Goal: Find specific page/section: Find specific page/section

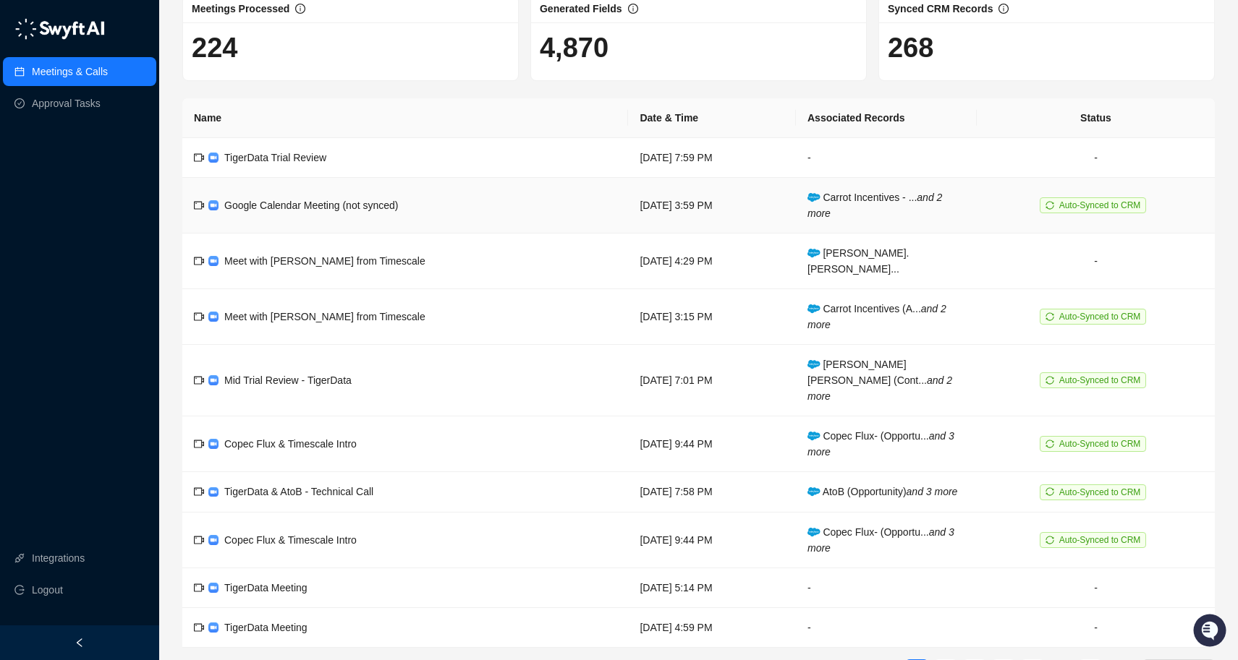
scroll to position [111, 0]
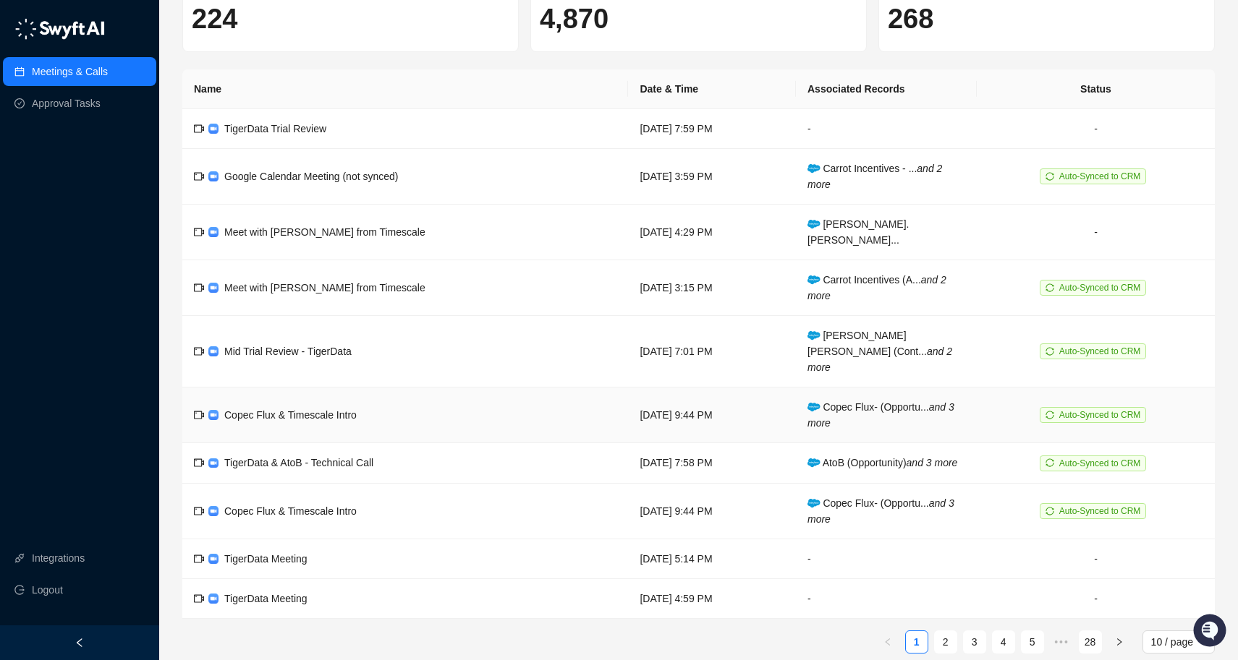
click at [490, 388] on td "Copec Flux & Timescale Intro" at bounding box center [405, 416] width 446 height 56
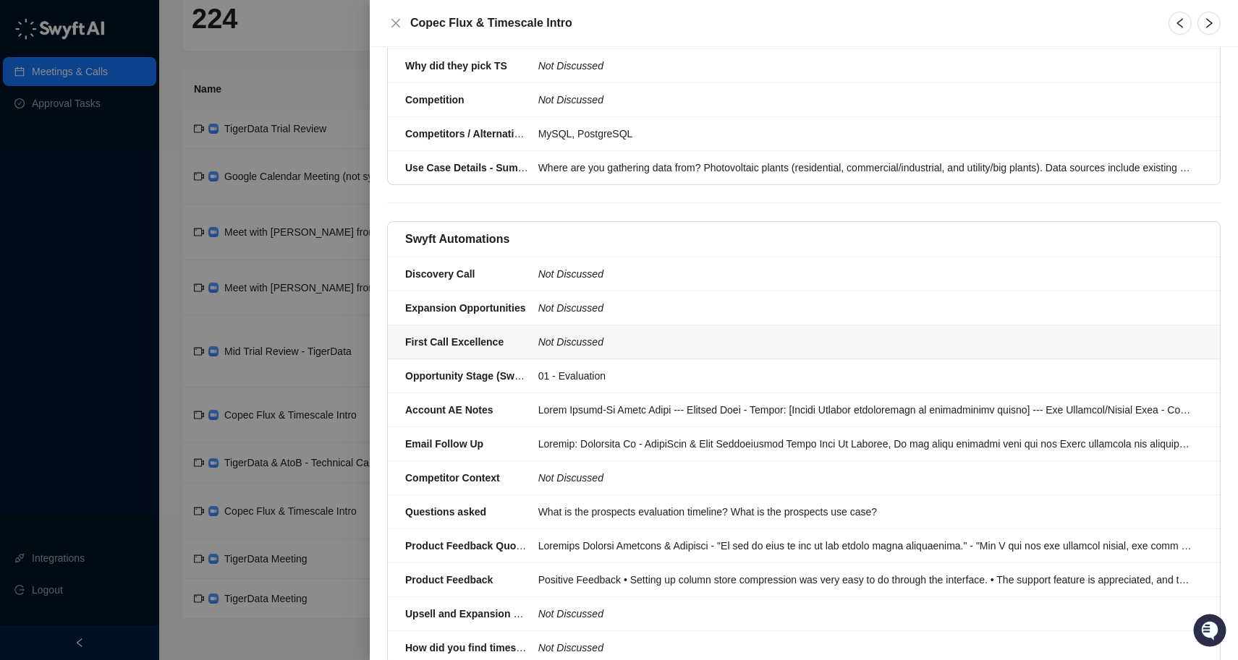
scroll to position [1700, 0]
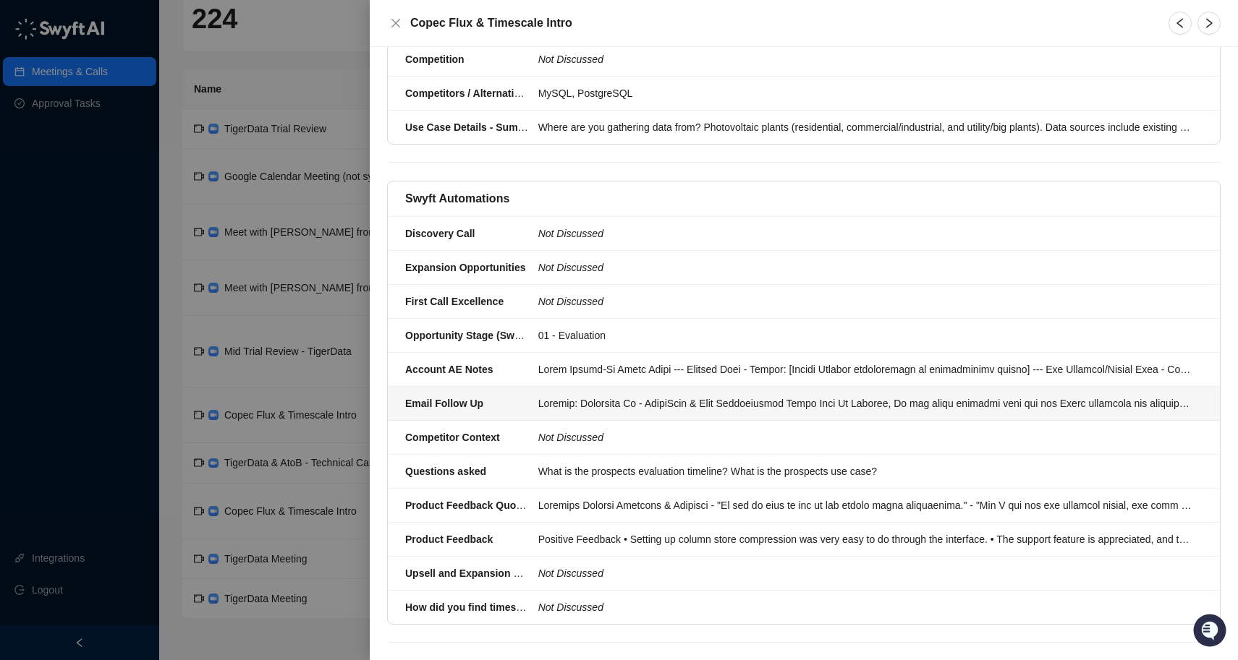
click at [715, 406] on div at bounding box center [865, 404] width 655 height 16
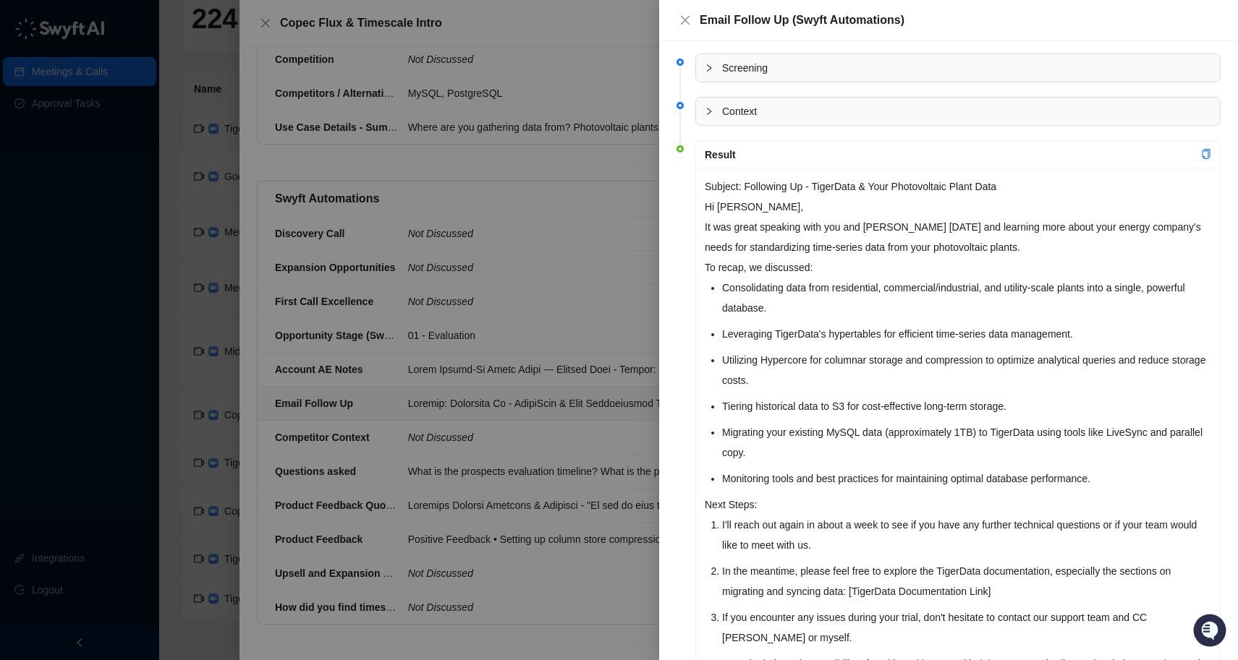
click at [515, 215] on div at bounding box center [619, 330] width 1238 height 660
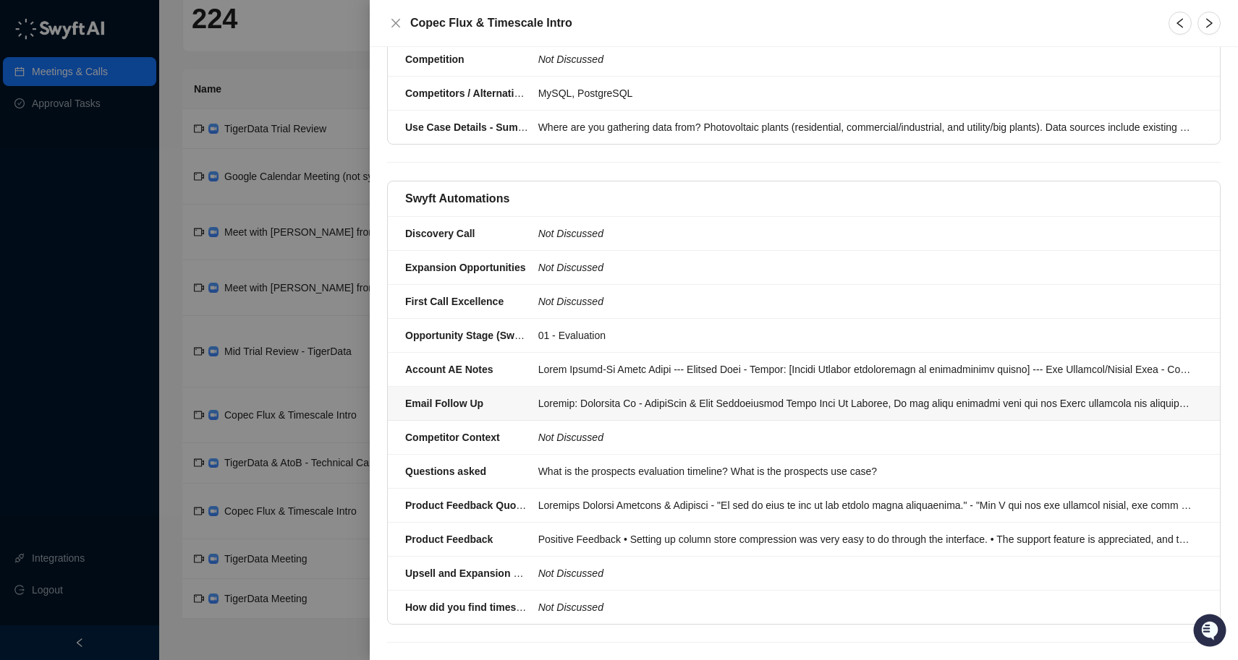
click at [736, 398] on div at bounding box center [865, 404] width 655 height 16
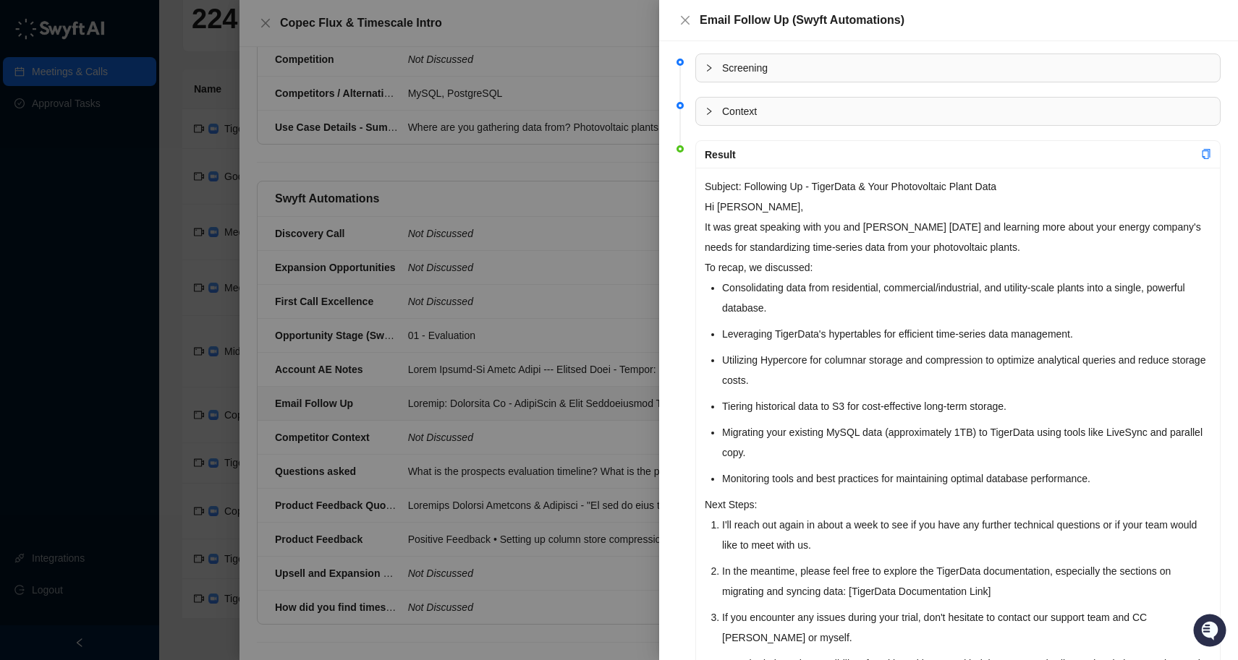
click at [521, 237] on div at bounding box center [619, 330] width 1238 height 660
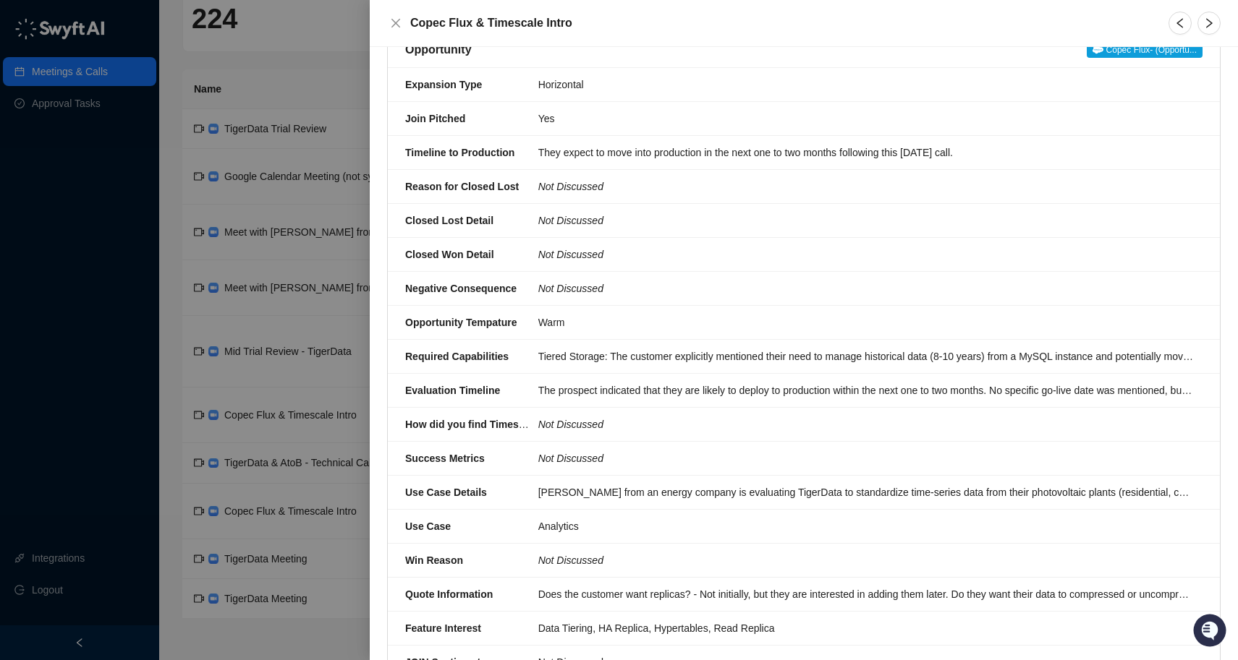
scroll to position [479, 0]
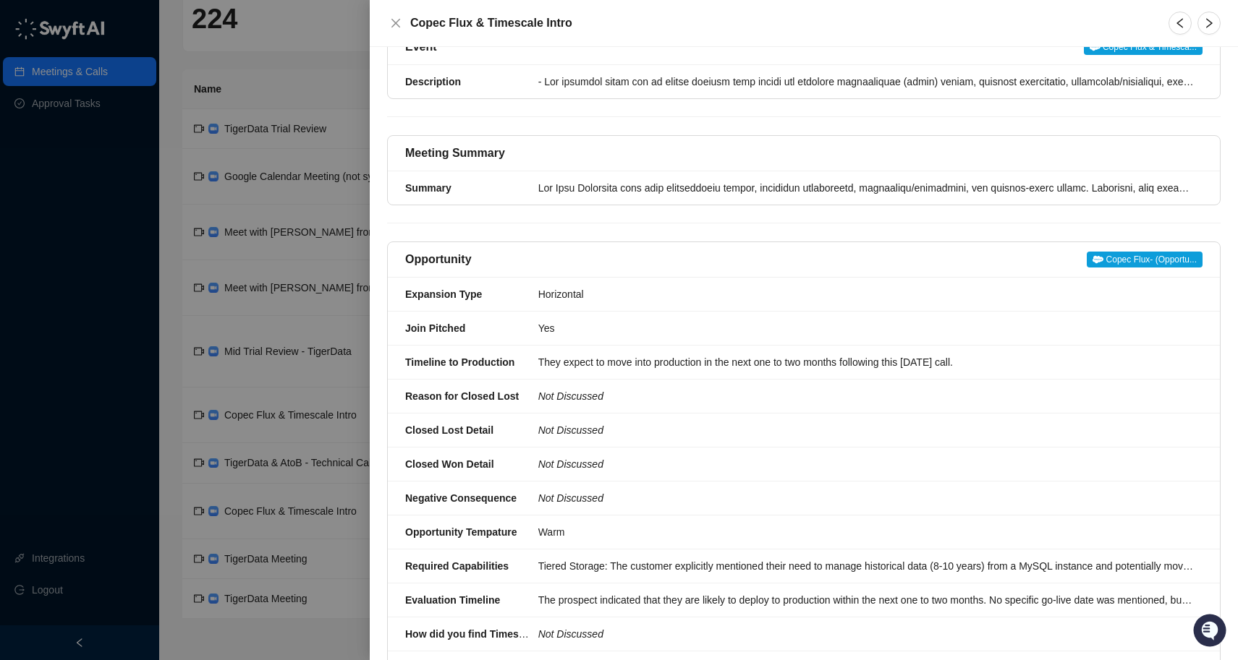
click at [259, 99] on div at bounding box center [619, 330] width 1238 height 660
